Goal: Task Accomplishment & Management: Manage account settings

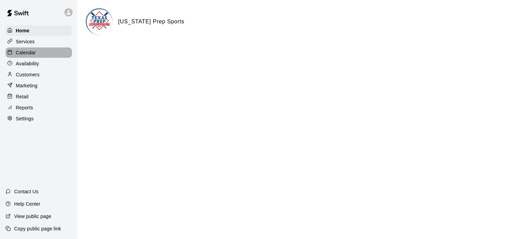
click at [33, 56] on p "Calendar" at bounding box center [26, 52] width 20 height 7
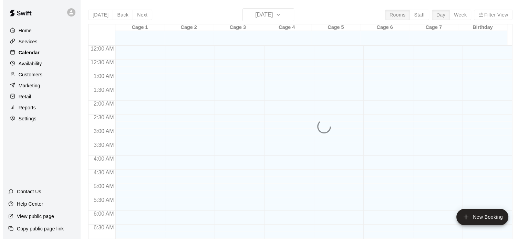
scroll to position [439, 0]
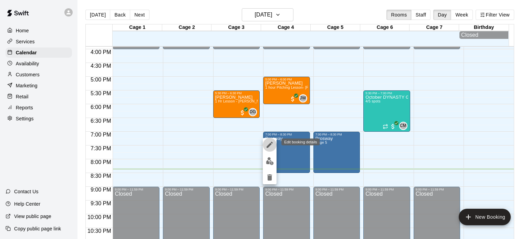
click at [268, 144] on icon "edit" at bounding box center [270, 145] width 8 height 8
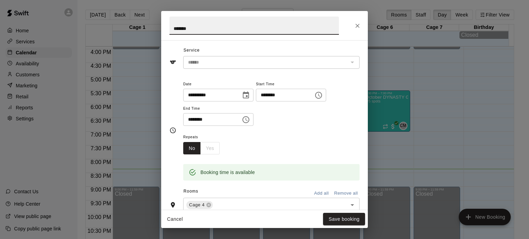
scroll to position [19, 0]
click at [213, 149] on div "No Yes" at bounding box center [201, 148] width 37 height 13
click at [356, 24] on icon "Close" at bounding box center [357, 25] width 7 height 7
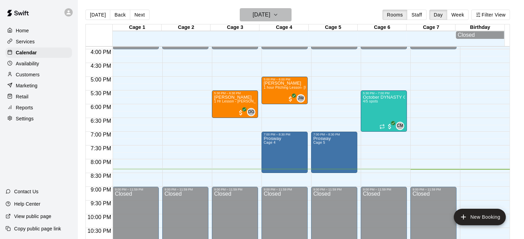
click at [278, 15] on icon "button" at bounding box center [276, 15] width 6 height 8
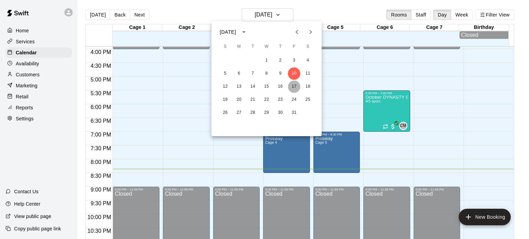
click at [294, 85] on button "17" at bounding box center [294, 87] width 12 height 12
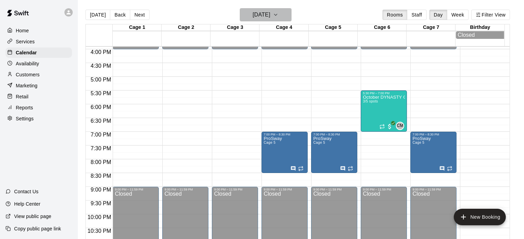
click at [278, 14] on icon "button" at bounding box center [276, 15] width 6 height 8
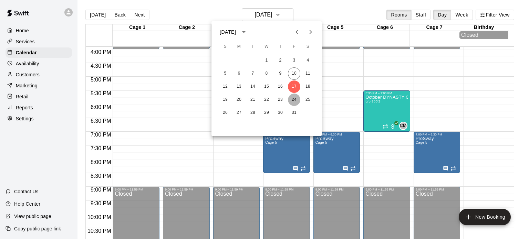
click at [295, 102] on button "24" at bounding box center [294, 100] width 12 height 12
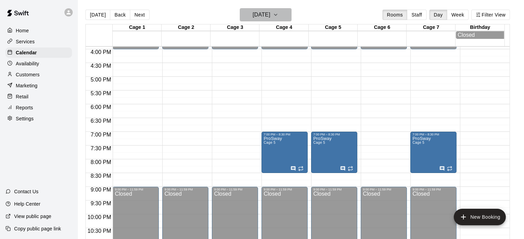
click at [288, 13] on button "[DATE]" at bounding box center [266, 14] width 52 height 13
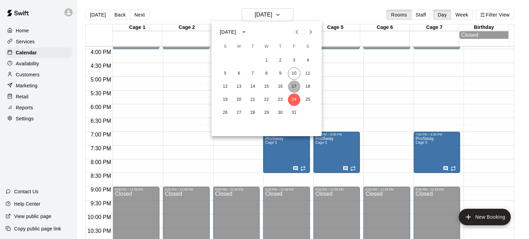
click at [294, 86] on button "17" at bounding box center [294, 87] width 12 height 12
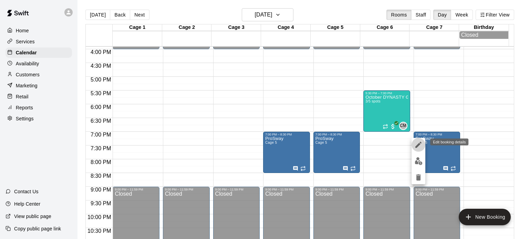
click at [417, 144] on icon "edit" at bounding box center [419, 145] width 8 height 8
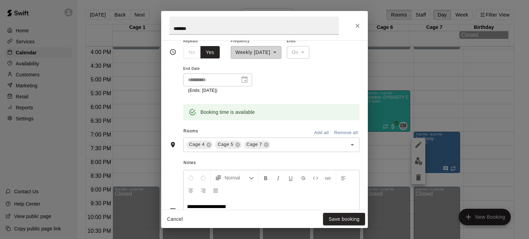
scroll to position [137, 0]
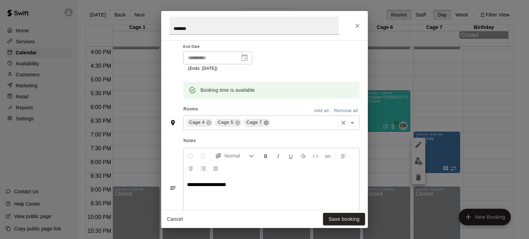
click at [267, 123] on icon at bounding box center [266, 123] width 4 height 4
click at [333, 216] on button "Save booking" at bounding box center [344, 219] width 42 height 13
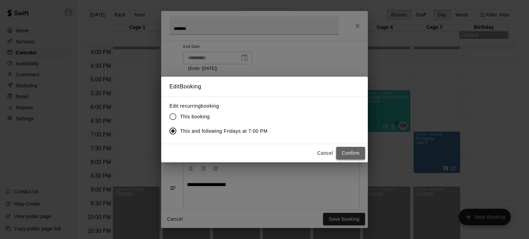
click at [345, 154] on button "Confirm" at bounding box center [350, 153] width 29 height 13
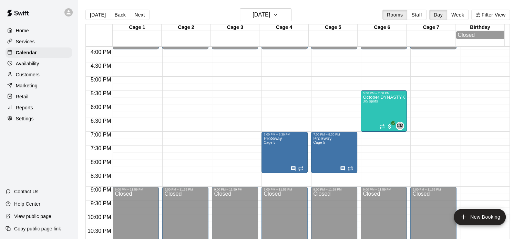
click at [25, 110] on p "Reports" at bounding box center [24, 107] width 17 height 7
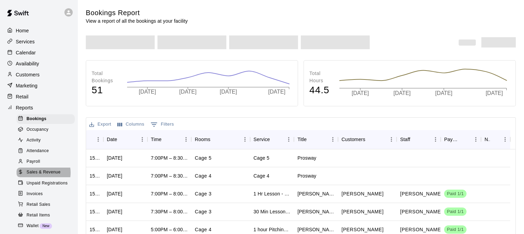
click at [38, 176] on span "Sales & Revenue" at bounding box center [44, 172] width 34 height 7
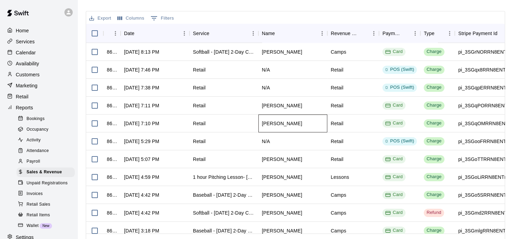
click at [274, 124] on div "[PERSON_NAME]" at bounding box center [282, 123] width 40 height 7
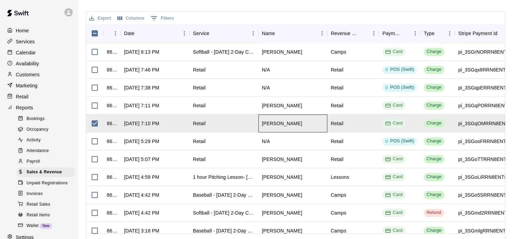
click at [268, 123] on div "[PERSON_NAME]" at bounding box center [282, 123] width 40 height 7
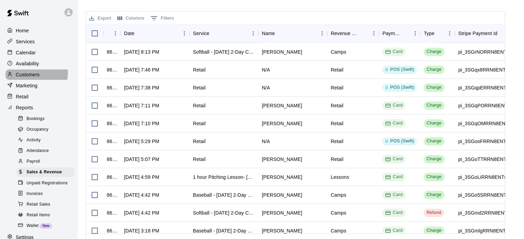
click at [33, 75] on p "Customers" at bounding box center [28, 74] width 24 height 7
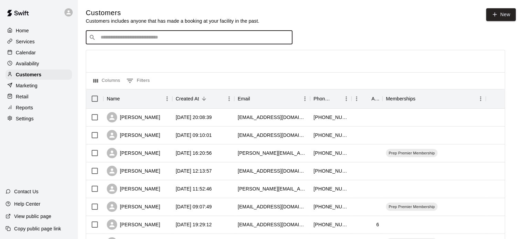
click at [151, 41] on input "Search customers by name or email" at bounding box center [194, 37] width 191 height 7
type input "***"
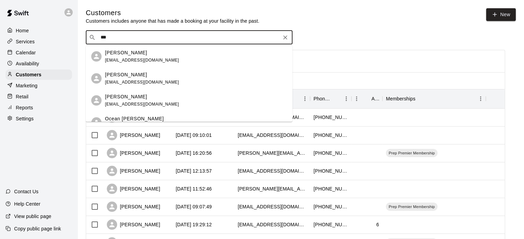
click at [122, 55] on p "[PERSON_NAME]" at bounding box center [126, 52] width 42 height 7
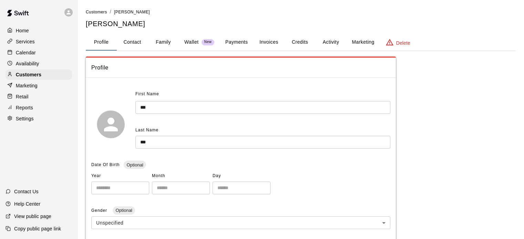
click at [330, 42] on button "Activity" at bounding box center [330, 42] width 31 height 17
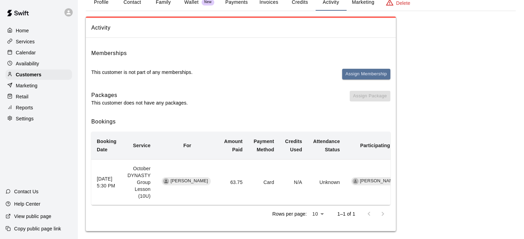
scroll to position [29, 0]
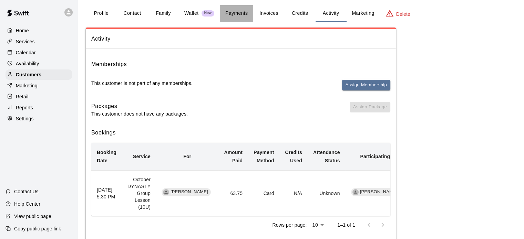
click at [239, 16] on button "Payments" at bounding box center [236, 13] width 33 height 17
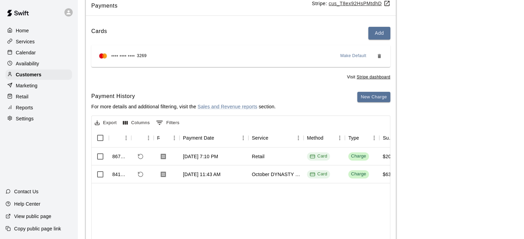
scroll to position [0, 0]
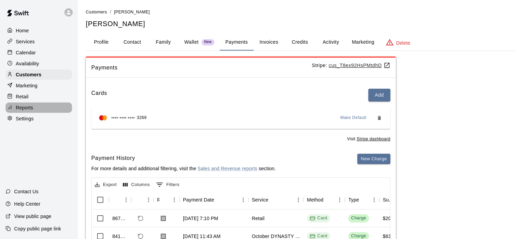
click at [26, 111] on p "Reports" at bounding box center [24, 107] width 17 height 7
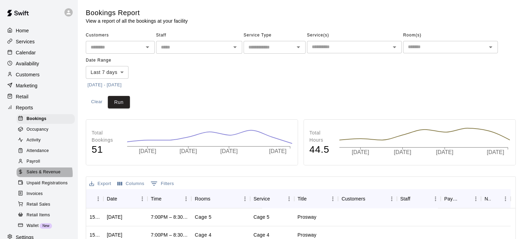
click at [44, 176] on span "Sales & Revenue" at bounding box center [44, 172] width 34 height 7
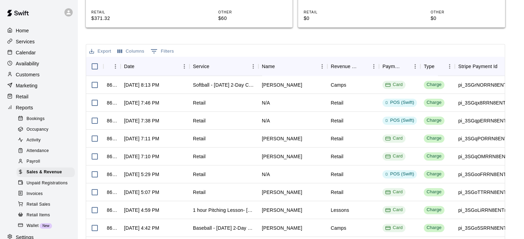
scroll to position [227, 0]
click at [382, 112] on div "POS (Swift)" at bounding box center [399, 121] width 41 height 18
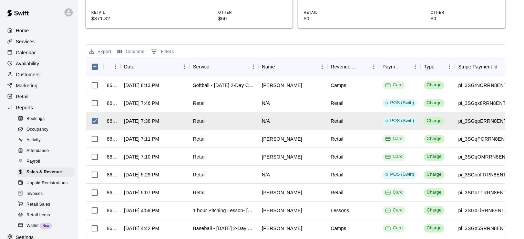
click at [341, 53] on div "Export Columns 0 Filters" at bounding box center [295, 51] width 419 height 12
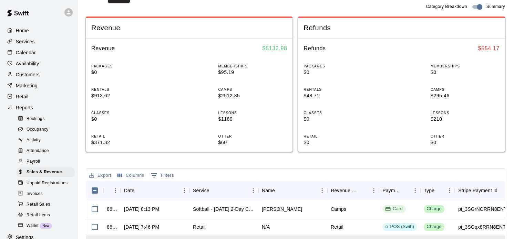
scroll to position [100, 0]
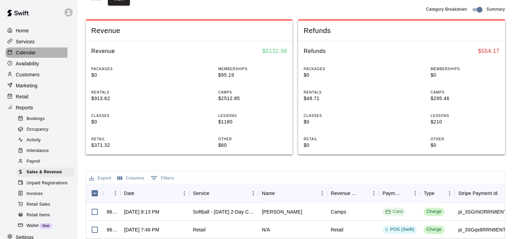
click at [21, 54] on p "Calendar" at bounding box center [26, 52] width 20 height 7
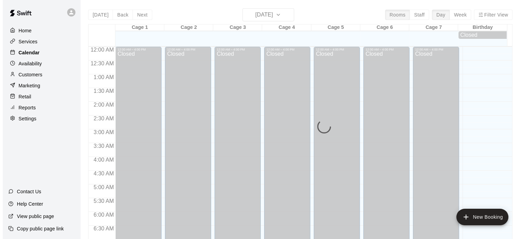
scroll to position [439, 0]
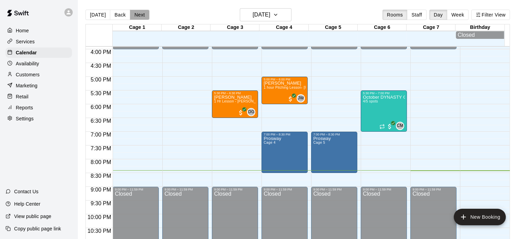
click at [141, 17] on button "Next" at bounding box center [139, 15] width 19 height 10
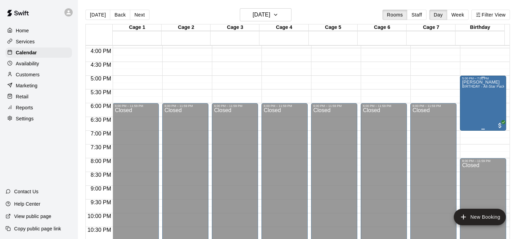
click at [488, 88] on span "BIRTHDAY - All-Star Package" at bounding box center [486, 87] width 49 height 4
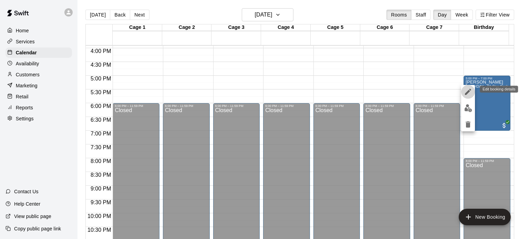
click at [469, 91] on icon "edit" at bounding box center [468, 92] width 6 height 6
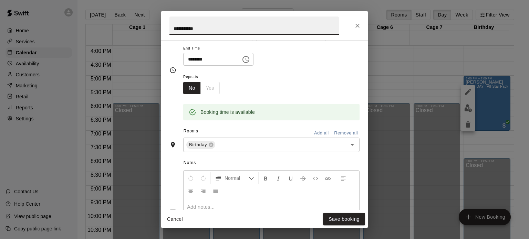
scroll to position [81, 0]
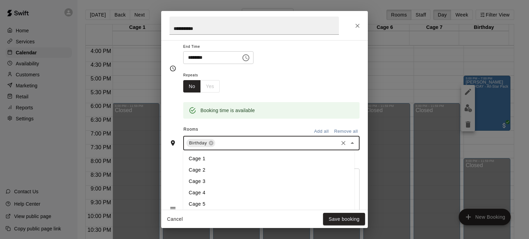
click at [228, 140] on input "text" at bounding box center [276, 143] width 121 height 9
click at [204, 203] on li "Cage 5" at bounding box center [268, 203] width 171 height 11
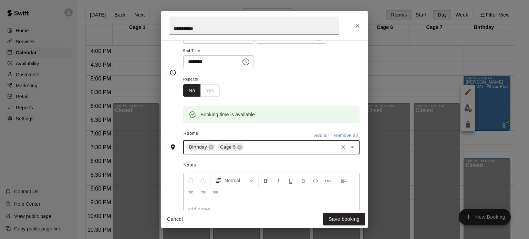
scroll to position [81, 0]
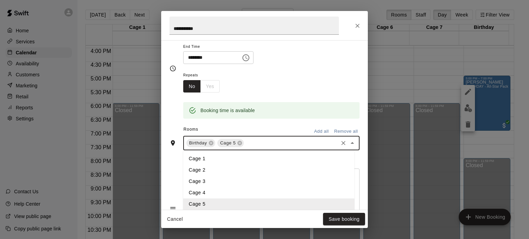
click at [259, 144] on input "text" at bounding box center [291, 143] width 92 height 9
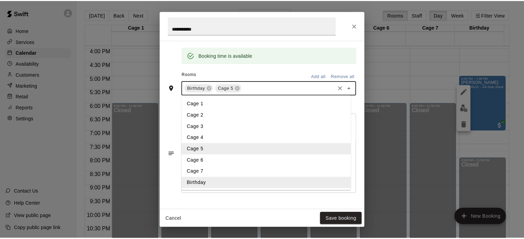
scroll to position [137, 0]
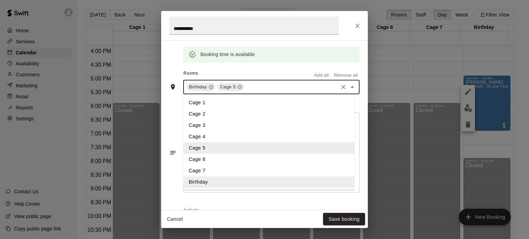
click at [224, 162] on li "Cage 6" at bounding box center [268, 159] width 171 height 11
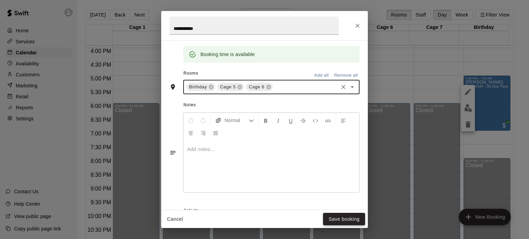
click at [354, 223] on button "Save booking" at bounding box center [344, 219] width 42 height 13
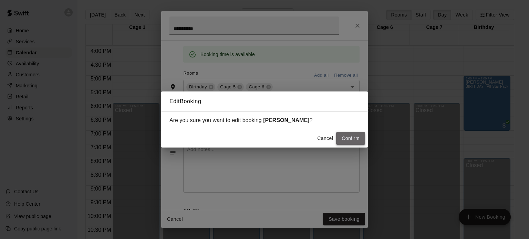
click at [351, 143] on button "Confirm" at bounding box center [350, 138] width 29 height 13
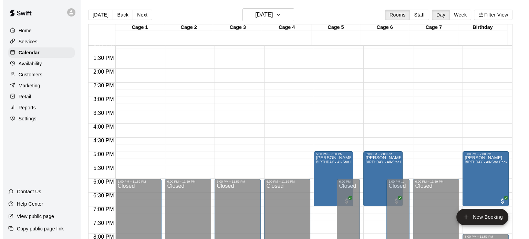
scroll to position [363, 0]
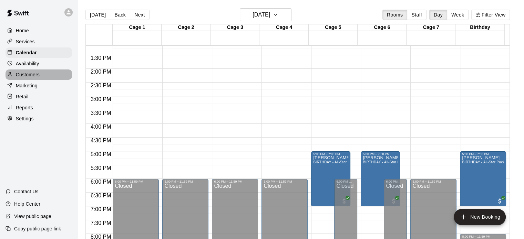
click at [36, 73] on div "Customers" at bounding box center [39, 75] width 67 height 10
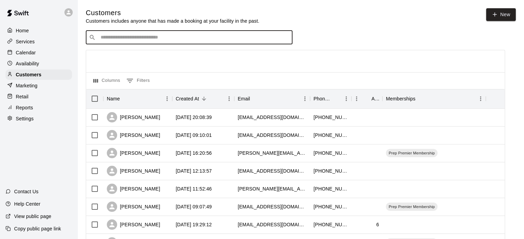
click at [163, 36] on input "Search customers by name or email" at bounding box center [194, 37] width 191 height 7
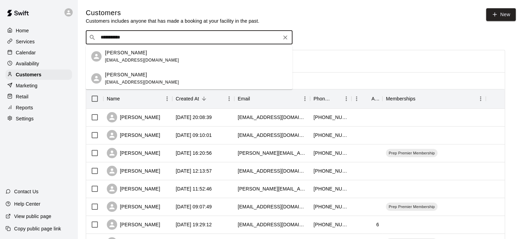
type input "**********"
click at [124, 78] on p "[PERSON_NAME]" at bounding box center [126, 74] width 42 height 7
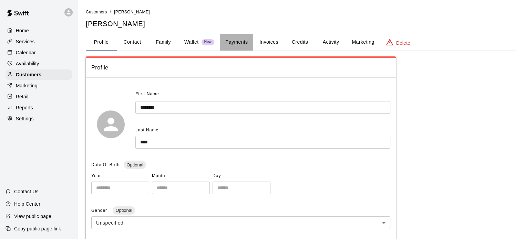
click at [240, 37] on button "Payments" at bounding box center [236, 42] width 33 height 17
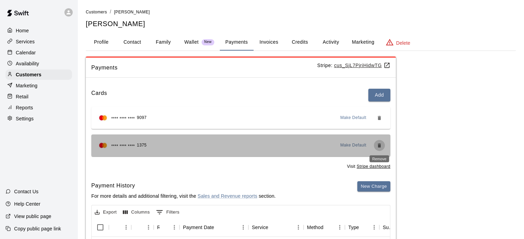
click at [379, 146] on icon "Remove" at bounding box center [379, 146] width 3 height 4
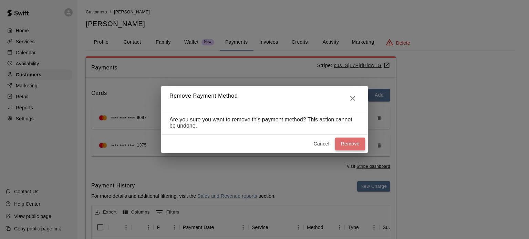
click at [354, 147] on button "Remove" at bounding box center [350, 144] width 30 height 13
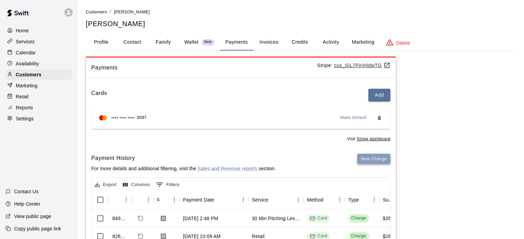
click at [367, 158] on button "New Charge" at bounding box center [373, 159] width 33 height 11
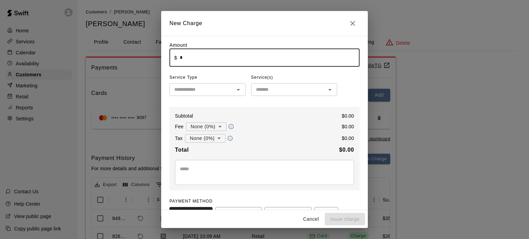
click at [236, 67] on input "*" at bounding box center [270, 58] width 180 height 18
click at [236, 92] on icon "Open" at bounding box center [238, 90] width 8 height 8
type input "*****"
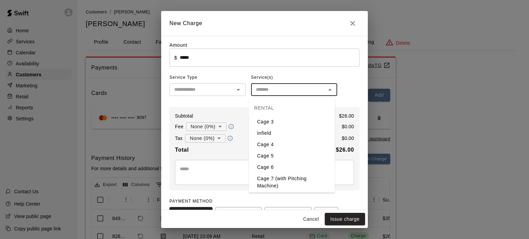
click at [298, 92] on input "text" at bounding box center [288, 89] width 71 height 9
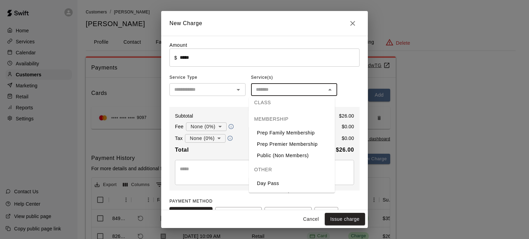
scroll to position [1353, 0]
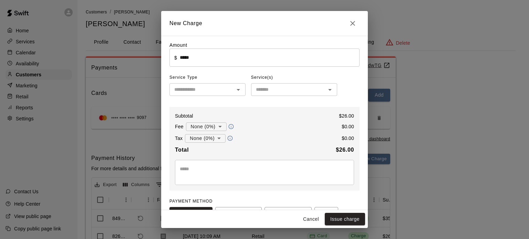
click at [238, 104] on div "Amount ​ $ ***** ​ Service Type ​ Service(s) ​ Subtotal $ 26.00 Fee None (0%) *…" at bounding box center [265, 153] width 190 height 222
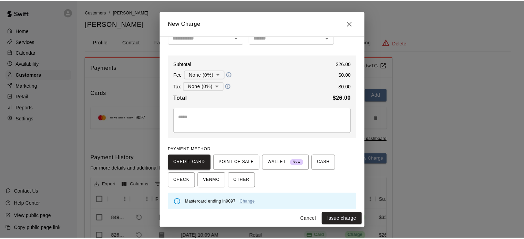
scroll to position [59, 0]
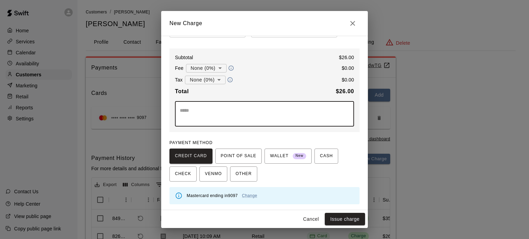
click at [209, 115] on textarea at bounding box center [265, 114] width 170 height 14
type textarea "******"
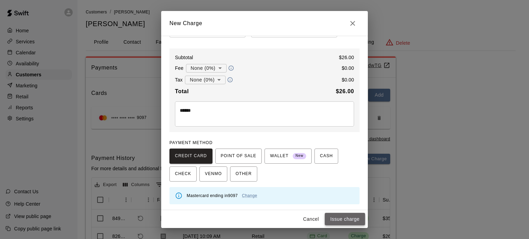
click at [342, 220] on button "Issue charge" at bounding box center [345, 219] width 40 height 13
type input "*"
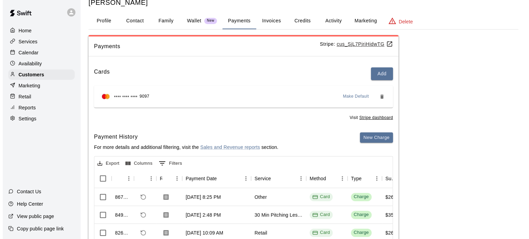
scroll to position [0, 0]
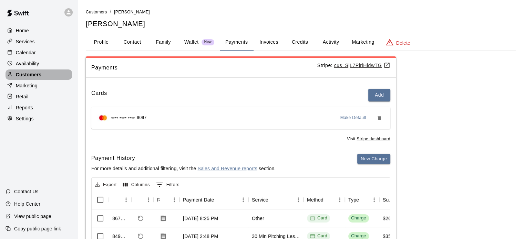
click at [23, 74] on p "Customers" at bounding box center [28, 74] width 25 height 7
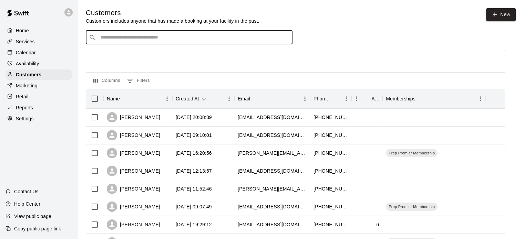
click at [125, 40] on input "Search customers by name or email" at bounding box center [194, 37] width 191 height 7
type input "****"
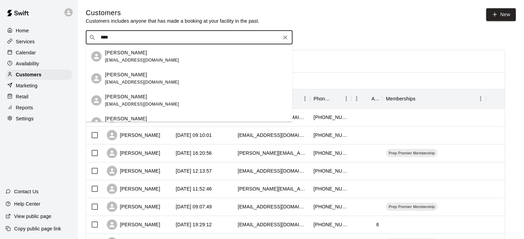
click at [135, 77] on p "[PERSON_NAME]" at bounding box center [126, 74] width 42 height 7
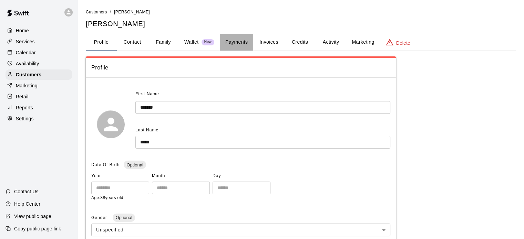
click at [234, 44] on button "Payments" at bounding box center [236, 42] width 33 height 17
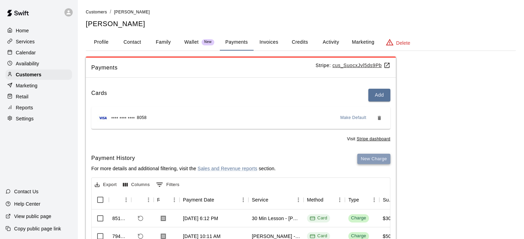
click at [379, 156] on button "New Charge" at bounding box center [373, 159] width 33 height 11
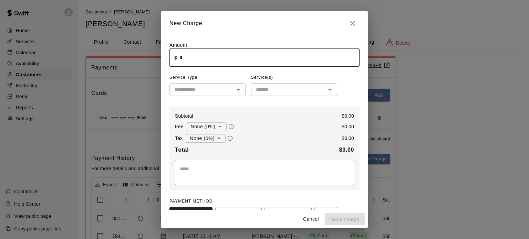
click at [214, 61] on input "*" at bounding box center [270, 58] width 180 height 18
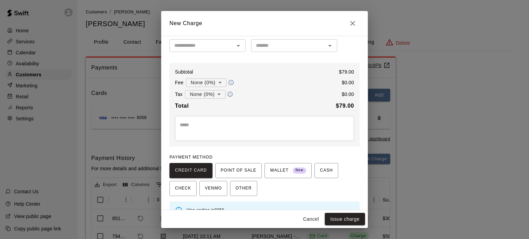
scroll to position [45, 0]
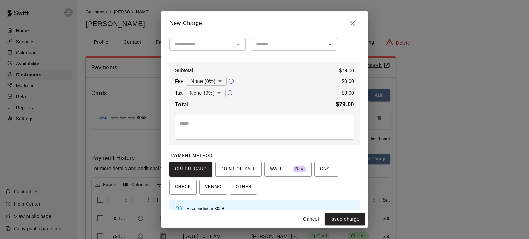
type input "*****"
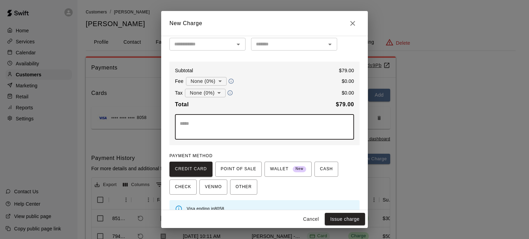
click at [227, 124] on textarea at bounding box center [265, 127] width 170 height 14
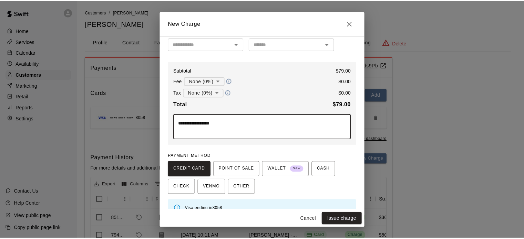
scroll to position [59, 0]
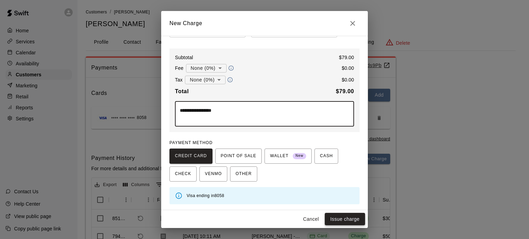
type textarea "**********"
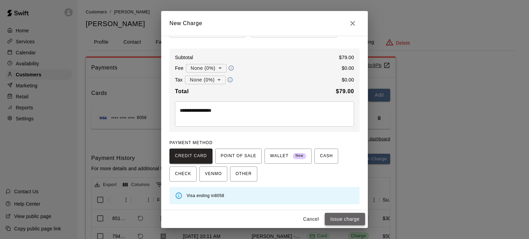
click at [351, 220] on button "Issue charge" at bounding box center [345, 219] width 40 height 13
type input "*"
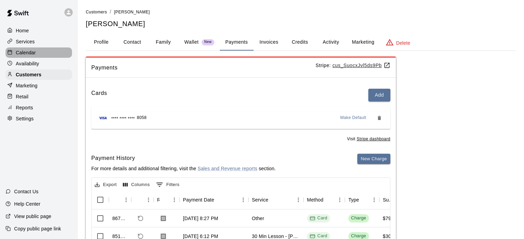
click at [29, 58] on div "Calendar" at bounding box center [39, 53] width 67 height 10
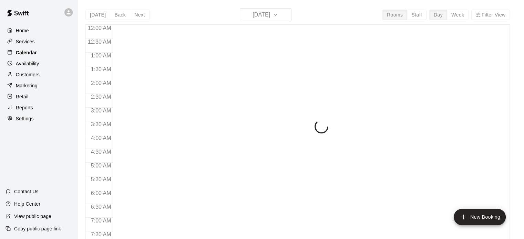
scroll to position [439, 0]
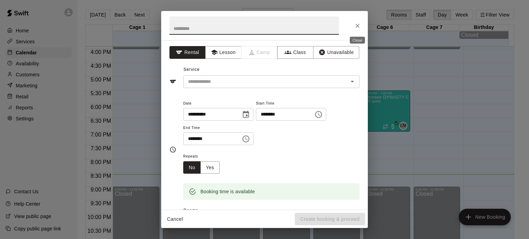
click at [360, 27] on icon "Close" at bounding box center [357, 25] width 7 height 7
